Goal: Information Seeking & Learning: Check status

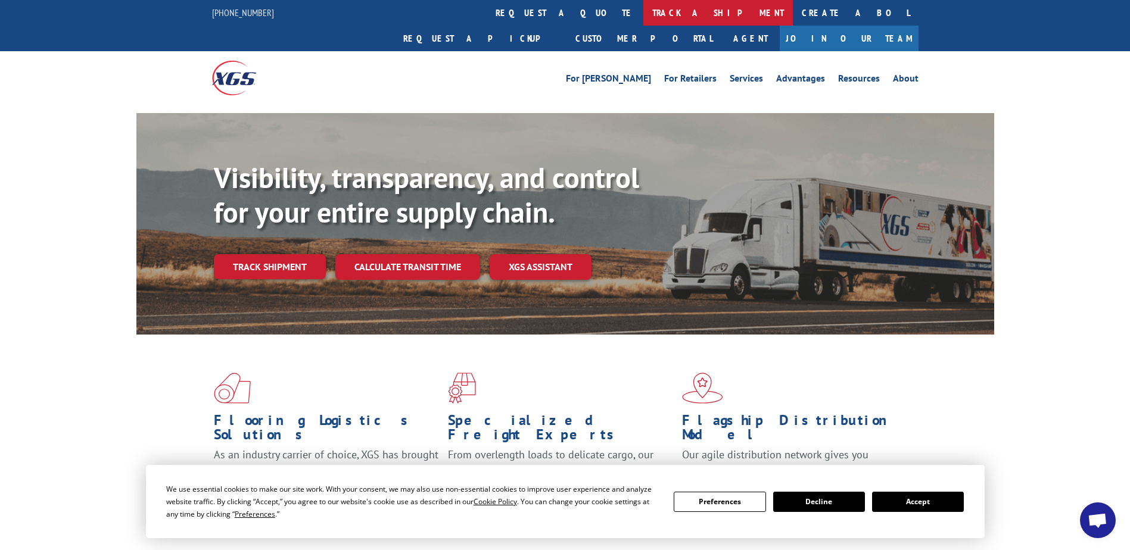
click at [643, 13] on link "track a shipment" at bounding box center [718, 13] width 150 height 26
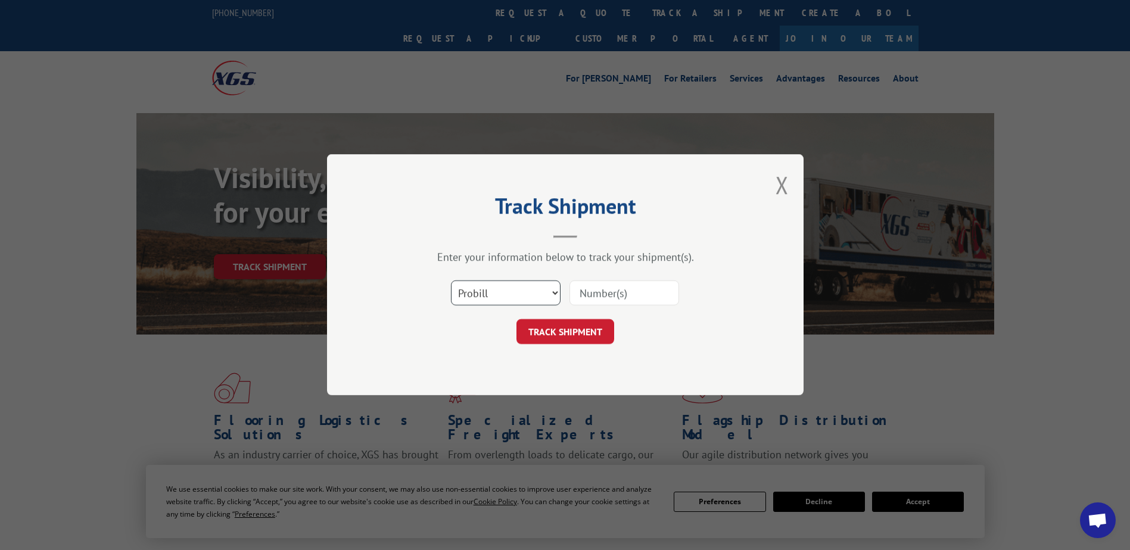
click at [552, 295] on select "Select category... Probill BOL PO" at bounding box center [506, 293] width 110 height 25
select select "bol"
click at [451, 281] on select "Select category... Probill BOL PO" at bounding box center [506, 293] width 110 height 25
click at [596, 295] on input at bounding box center [625, 293] width 110 height 25
paste input "5620403."
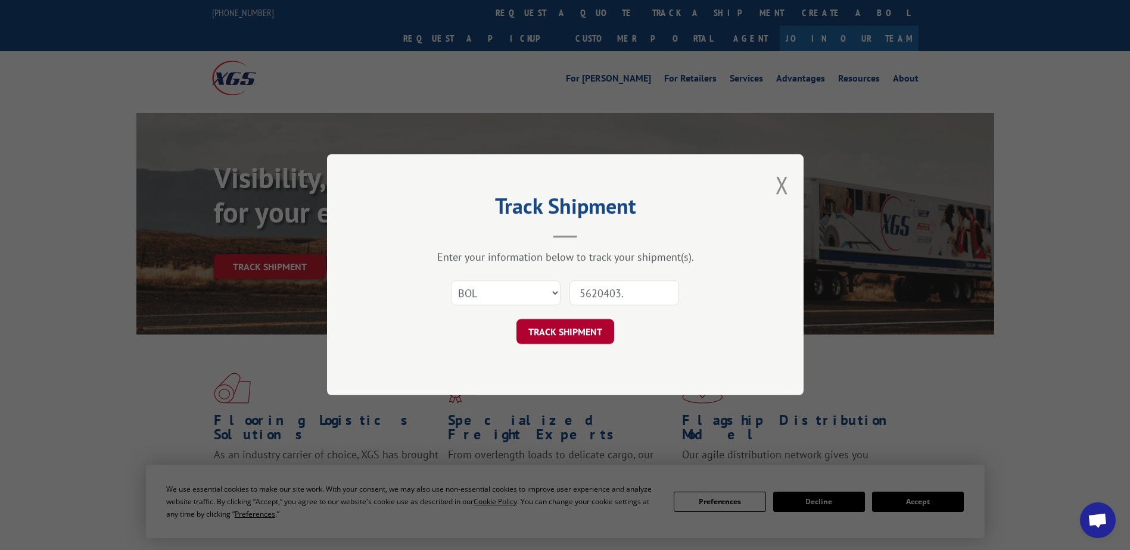
type input "5620403."
click at [566, 326] on button "TRACK SHIPMENT" at bounding box center [566, 332] width 98 height 25
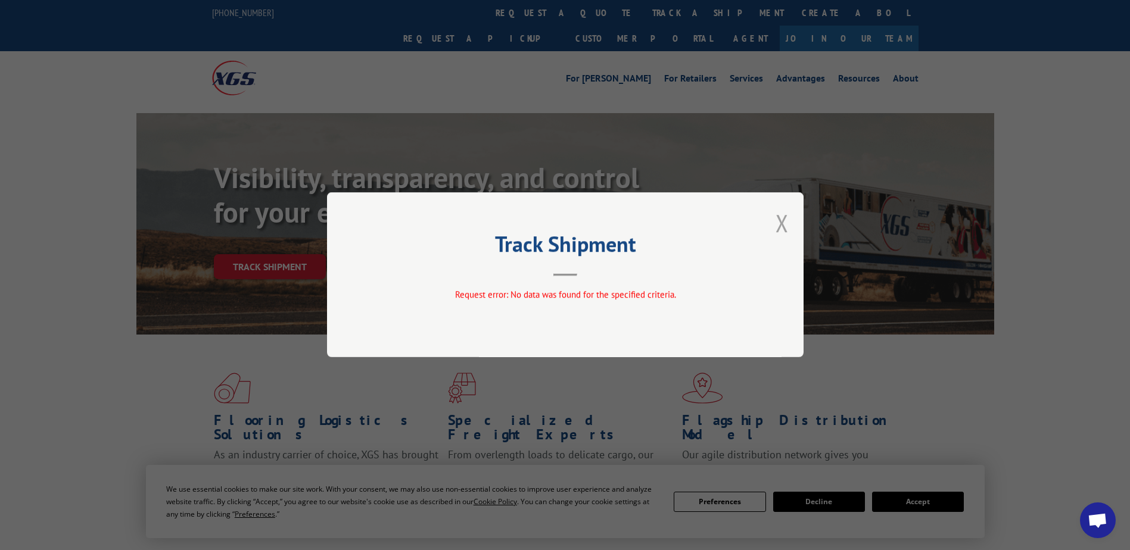
click at [783, 219] on button "Close modal" at bounding box center [782, 223] width 13 height 32
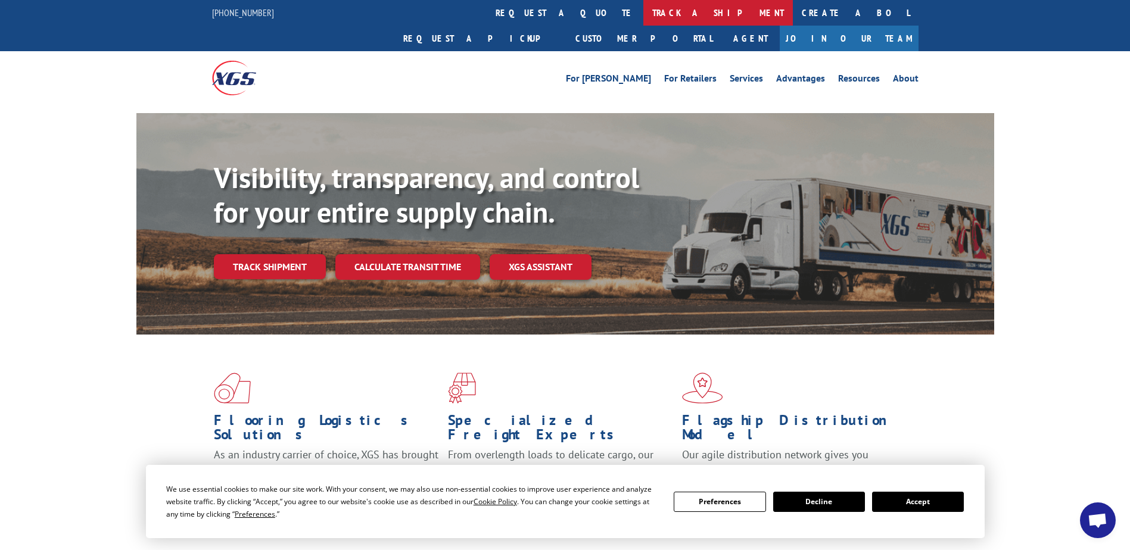
click at [643, 8] on link "track a shipment" at bounding box center [718, 13] width 150 height 26
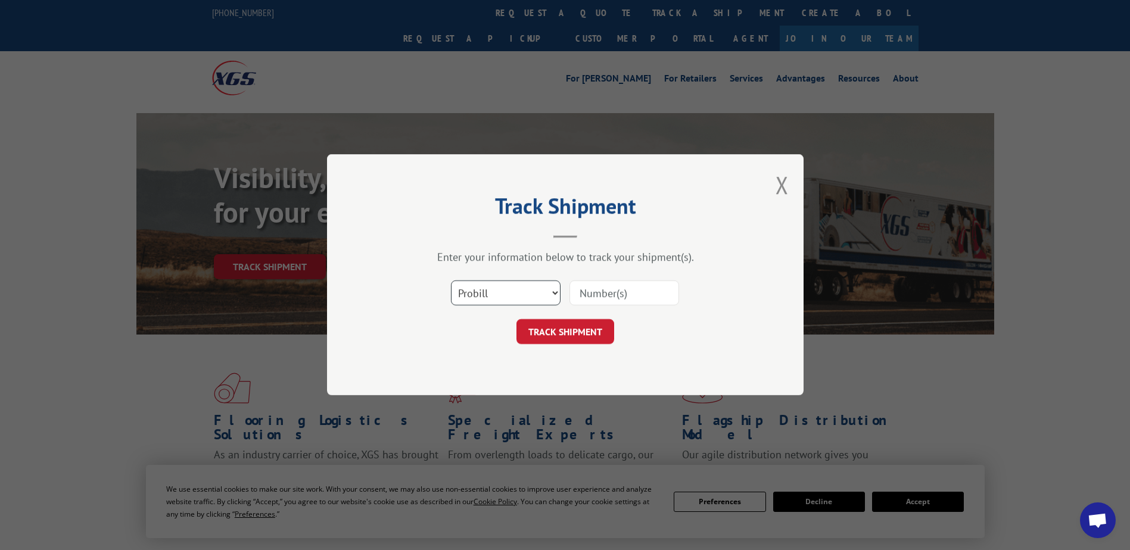
click at [520, 293] on select "Select category... Probill BOL PO" at bounding box center [506, 293] width 110 height 25
select select "bol"
click at [451, 281] on select "Select category... Probill BOL PO" at bounding box center [506, 293] width 110 height 25
click at [626, 294] on input at bounding box center [625, 293] width 110 height 25
paste input "5620403."
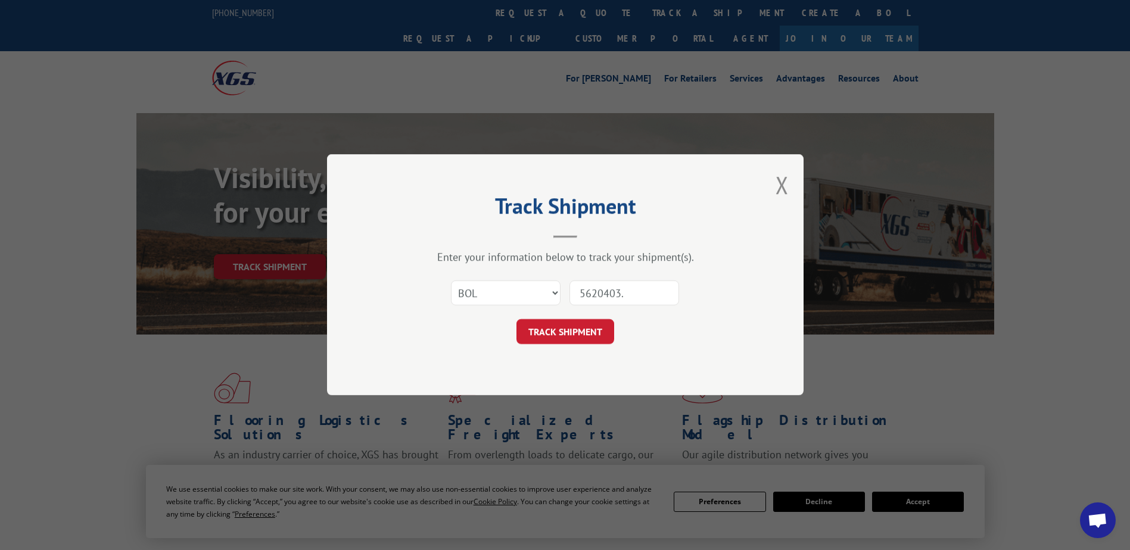
click at [637, 283] on input "5620403." at bounding box center [625, 293] width 110 height 25
type input "5620403"
click at [553, 332] on button "TRACK SHIPMENT" at bounding box center [566, 332] width 98 height 25
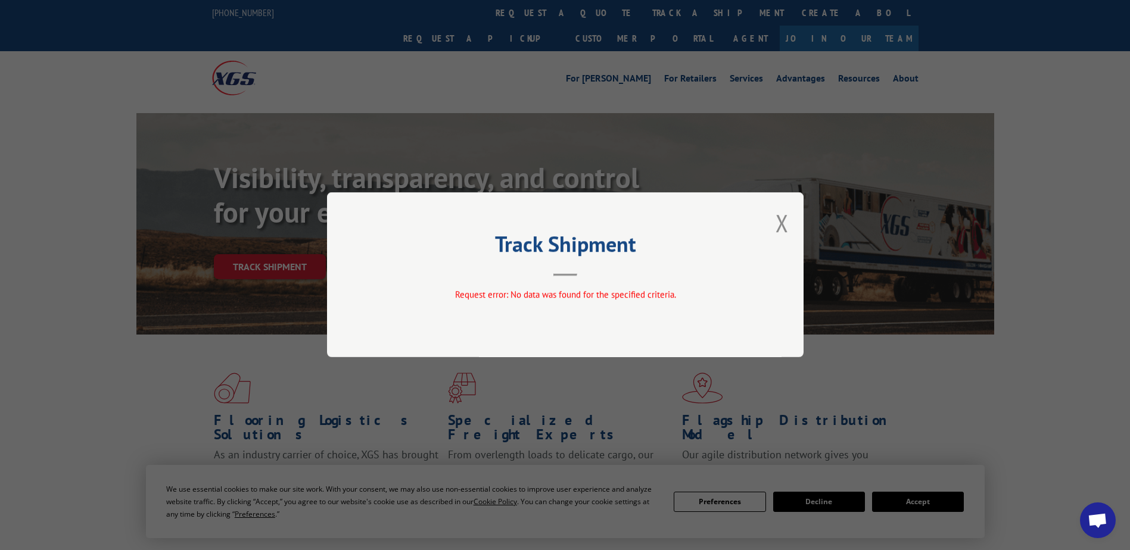
click at [567, 293] on span "Request error: No data was found for the specified criteria." at bounding box center [565, 295] width 221 height 11
click at [605, 298] on span "Request error: No data was found for the specified criteria." at bounding box center [565, 295] width 221 height 11
click at [782, 228] on button "Close modal" at bounding box center [782, 223] width 13 height 32
